Goal: Task Accomplishment & Management: Use online tool/utility

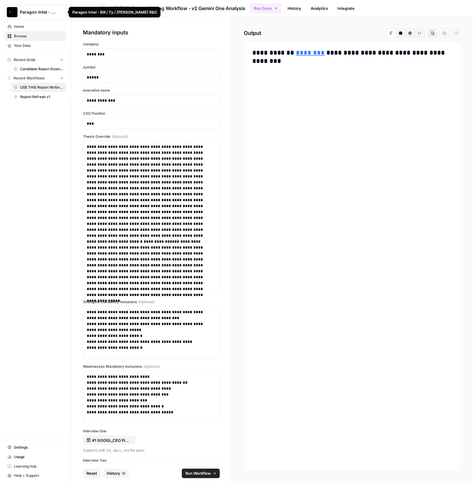
click at [85, 8] on div "Paragon Intel - Bill / Ty / [PERSON_NAME] R&D" at bounding box center [115, 12] width 92 height 11
click at [90, 9] on button "Go back" at bounding box center [87, 8] width 9 height 9
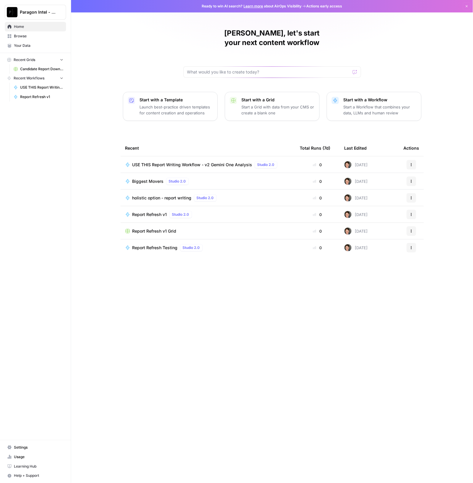
click at [173, 162] on span "USE THIS Report Writing Workflow - v2 Gemini One Analysis" at bounding box center [192, 165] width 120 height 6
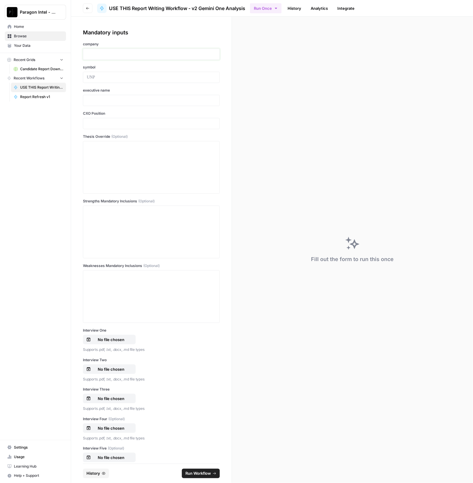
click at [138, 54] on p at bounding box center [151, 54] width 129 height 6
click at [105, 57] on div at bounding box center [151, 54] width 137 height 11
click at [100, 52] on p at bounding box center [151, 54] width 129 height 6
click at [96, 160] on div at bounding box center [151, 167] width 129 height 47
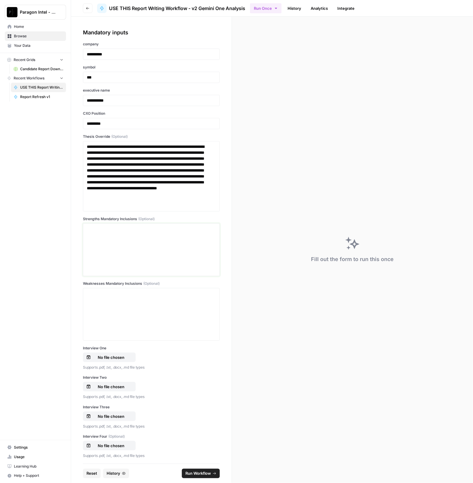
click at [116, 236] on div at bounding box center [151, 249] width 129 height 47
paste div
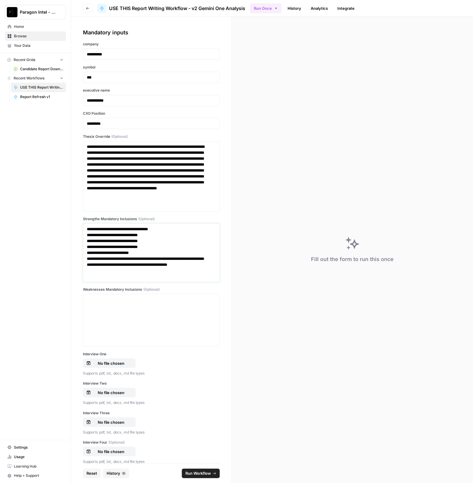
click at [87, 229] on p "**********" at bounding box center [149, 252] width 124 height 53
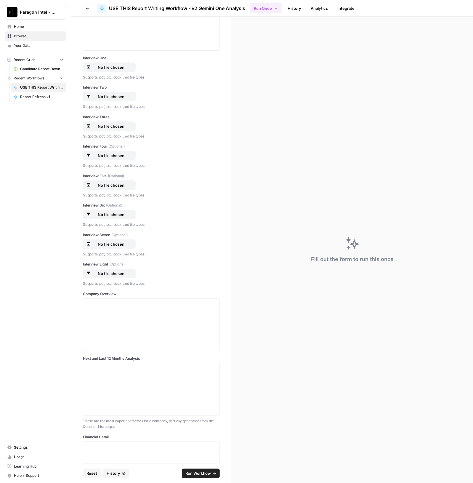
scroll to position [74, 0]
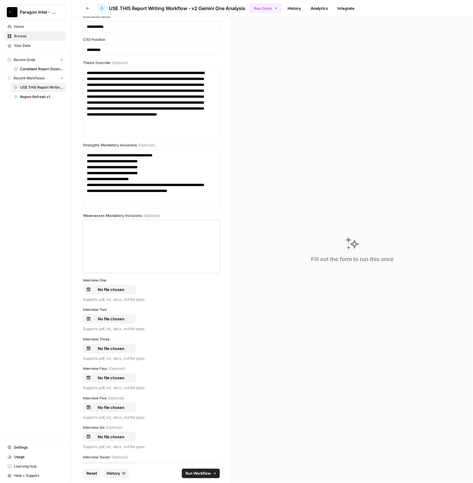
click at [124, 241] on div at bounding box center [151, 246] width 129 height 47
click at [139, 246] on div at bounding box center [151, 246] width 129 height 47
click at [112, 290] on p "No file chosen" at bounding box center [111, 290] width 38 height 6
click at [108, 319] on p "No file chosen" at bounding box center [111, 319] width 38 height 6
click at [99, 344] on button "No file chosen" at bounding box center [109, 348] width 53 height 9
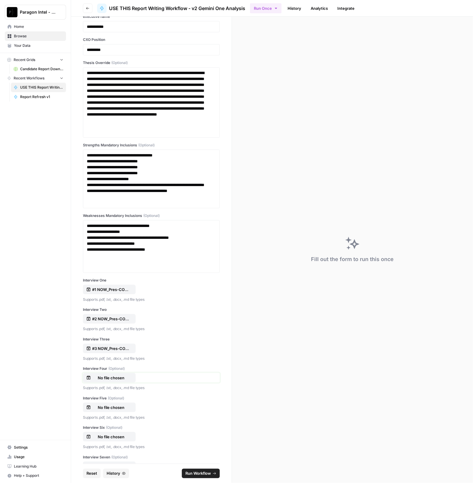
click at [121, 377] on p "No file chosen" at bounding box center [111, 378] width 38 height 6
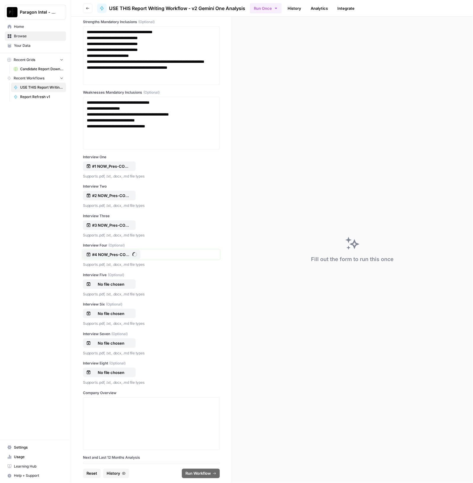
scroll to position [222, 0]
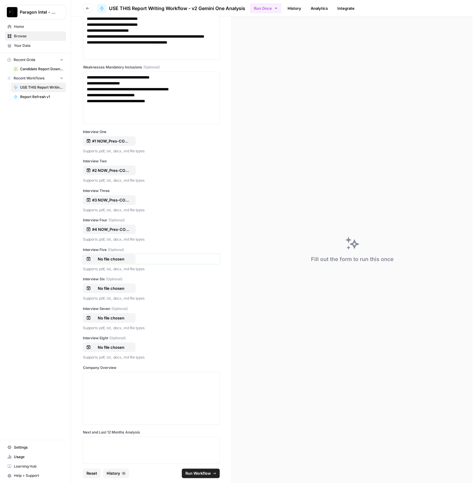
click at [116, 256] on p "No file chosen" at bounding box center [111, 259] width 38 height 6
click at [121, 290] on p "No file chosen" at bounding box center [111, 288] width 38 height 6
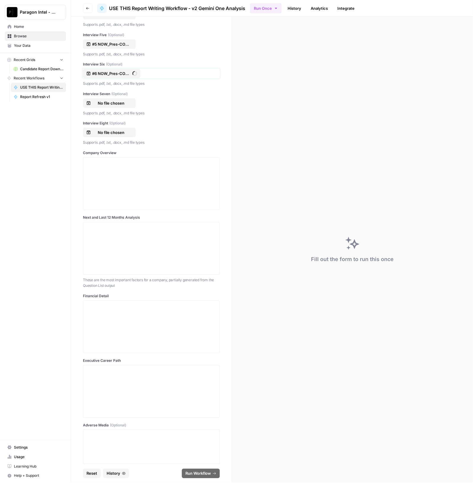
scroll to position [445, 0]
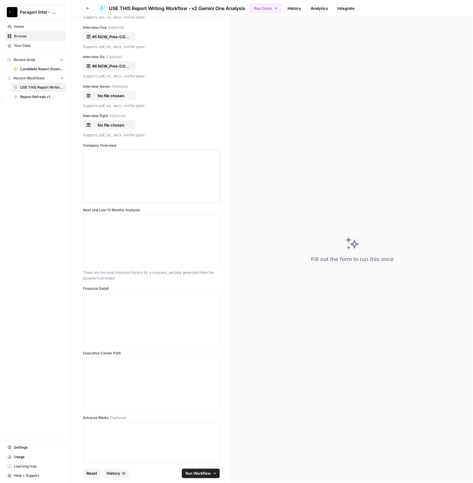
click at [123, 175] on div at bounding box center [151, 176] width 129 height 47
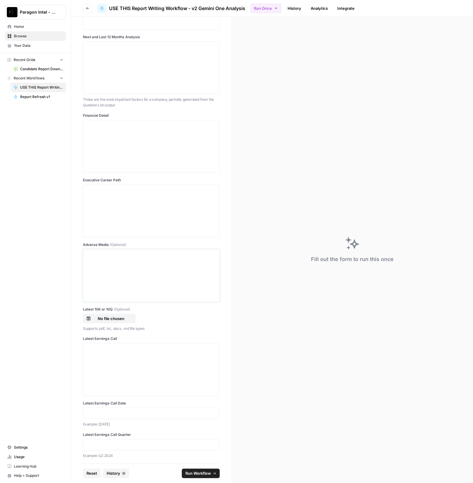
click at [126, 263] on div at bounding box center [151, 275] width 129 height 47
drag, startPoint x: 175, startPoint y: 277, endPoint x: 63, endPoint y: 246, distance: 116.5
click at [65, 247] on div "**********" at bounding box center [236, 241] width 473 height 483
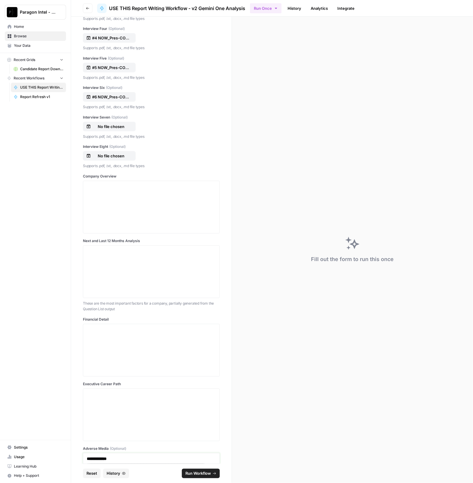
scroll to position [356, 0]
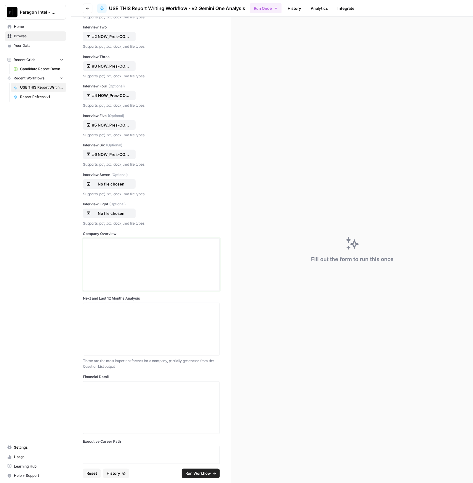
click at [102, 260] on div at bounding box center [151, 264] width 129 height 47
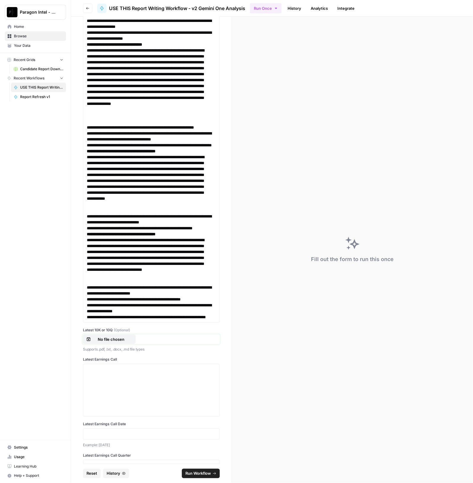
scroll to position [5841, 0]
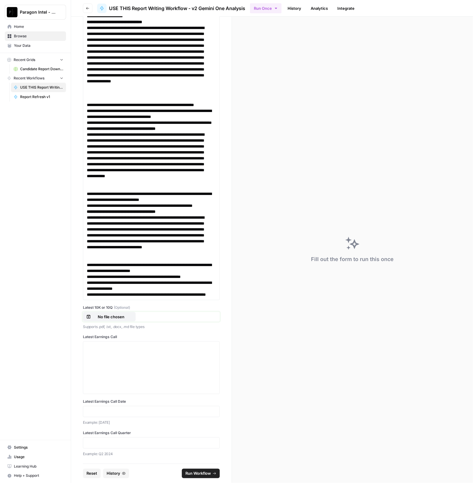
click at [117, 317] on p "No file chosen" at bounding box center [111, 317] width 38 height 6
click at [110, 445] on p at bounding box center [151, 443] width 129 height 6
click at [97, 415] on div at bounding box center [151, 411] width 137 height 11
click at [116, 413] on p at bounding box center [151, 412] width 129 height 6
click at [84, 353] on div at bounding box center [151, 367] width 137 height 53
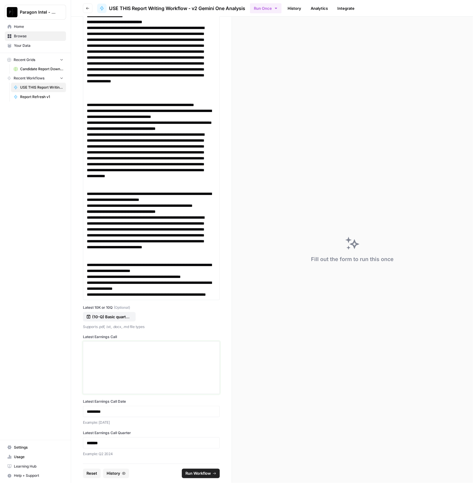
click at [138, 360] on div at bounding box center [151, 367] width 129 height 47
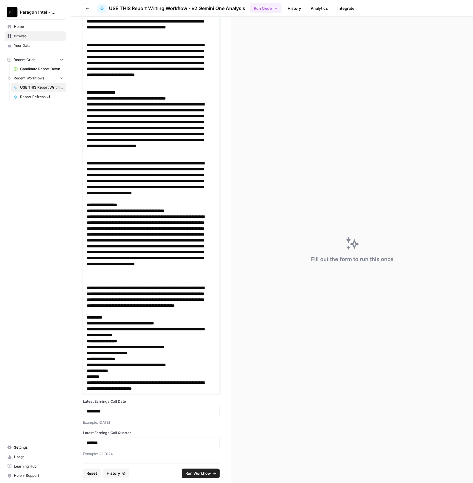
scroll to position [12764, 0]
click at [202, 473] on span "Run Workflow" at bounding box center [198, 474] width 25 height 6
